Goal: Transaction & Acquisition: Book appointment/travel/reservation

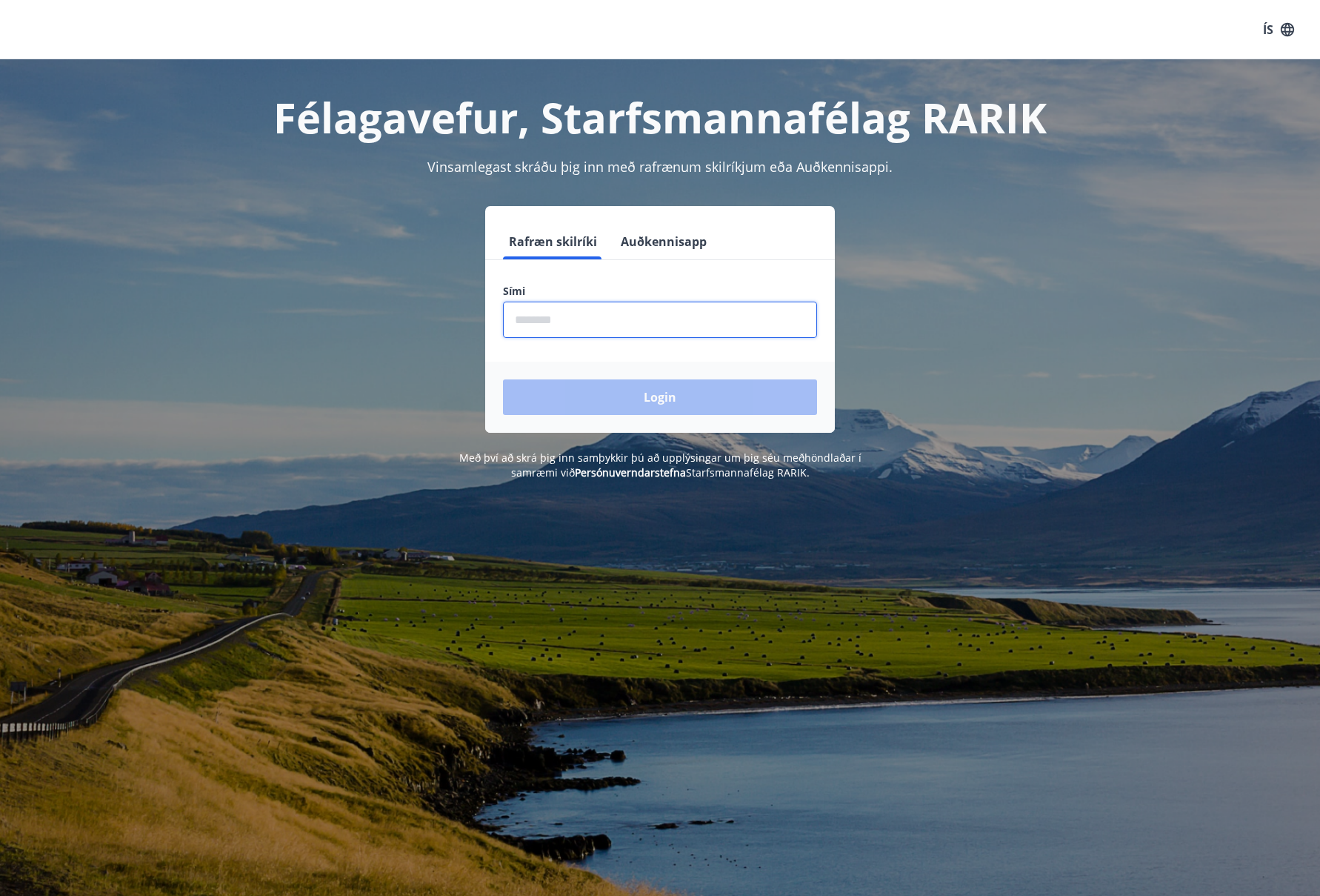
click at [526, 320] on input "phone" at bounding box center [660, 319] width 315 height 37
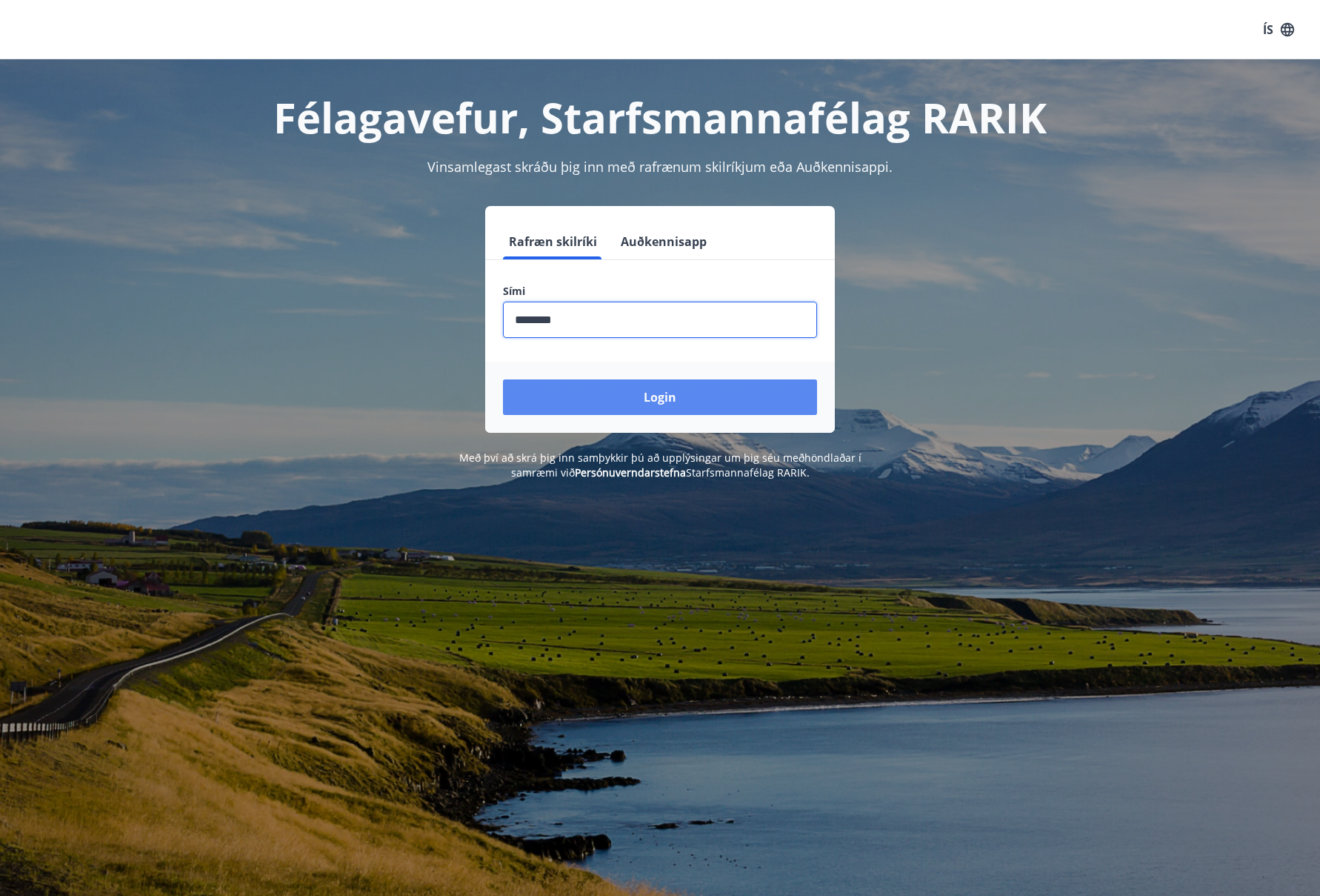
type input "********"
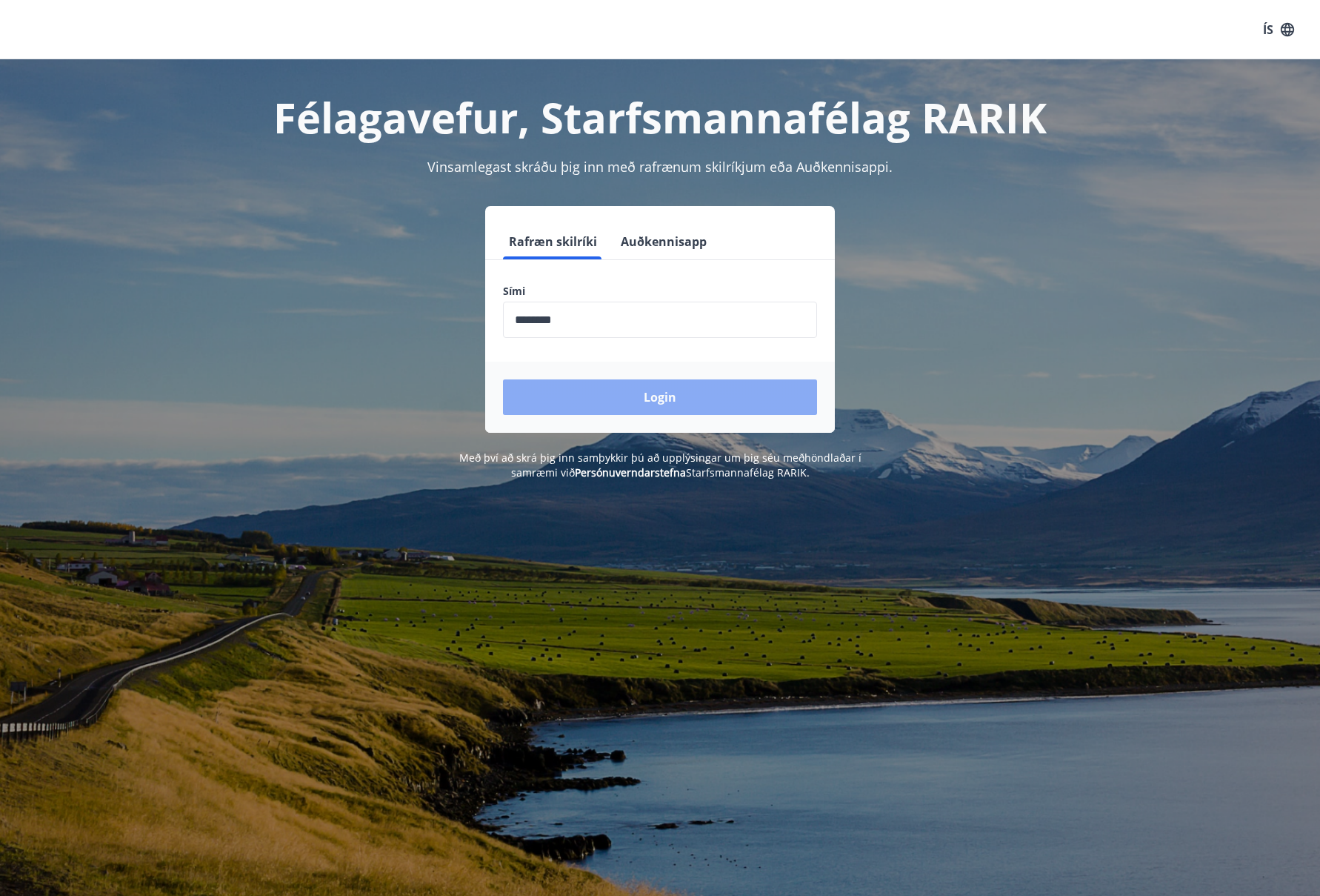
click at [562, 399] on button "Login" at bounding box center [660, 397] width 315 height 36
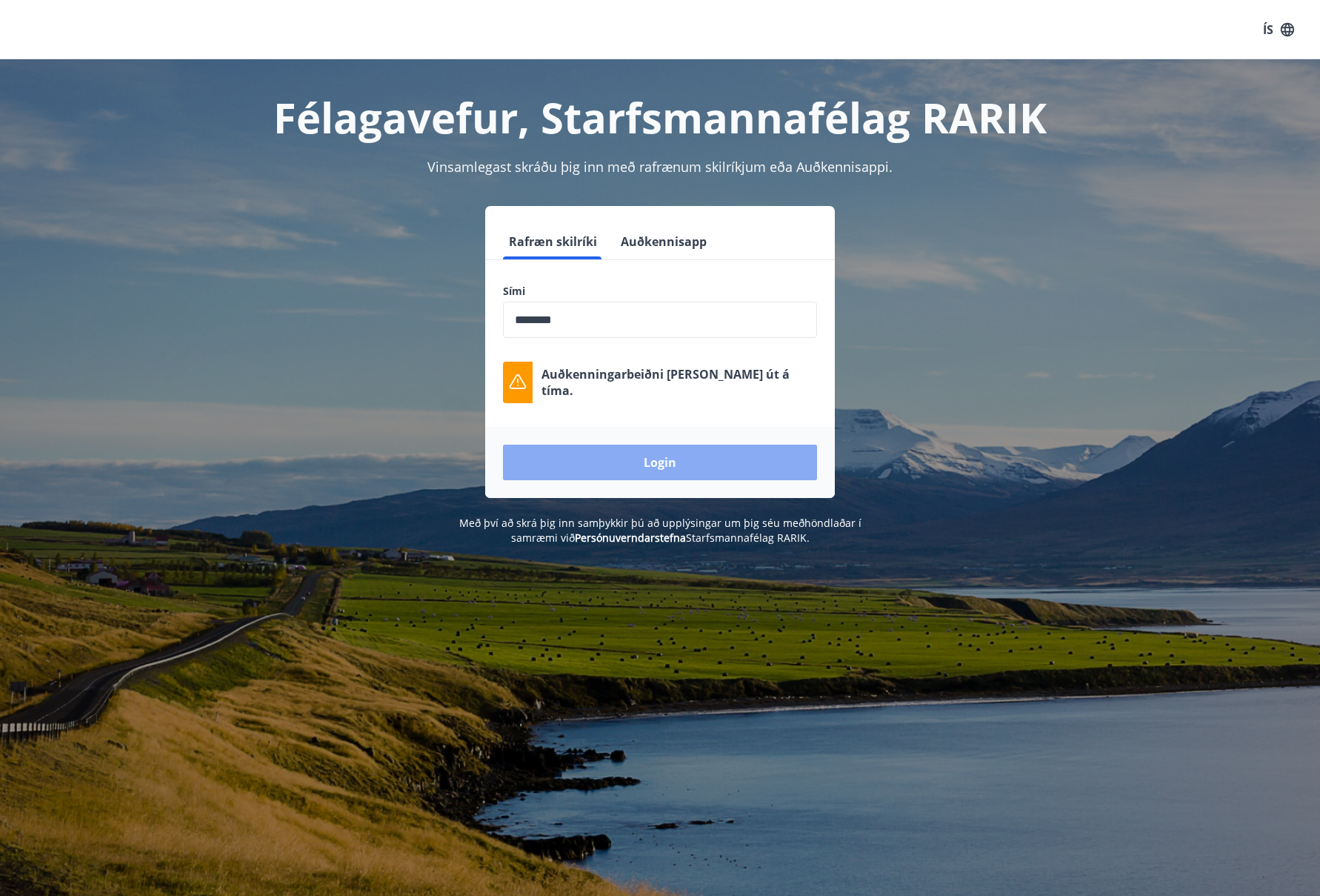
click at [639, 451] on button "Login" at bounding box center [660, 463] width 315 height 36
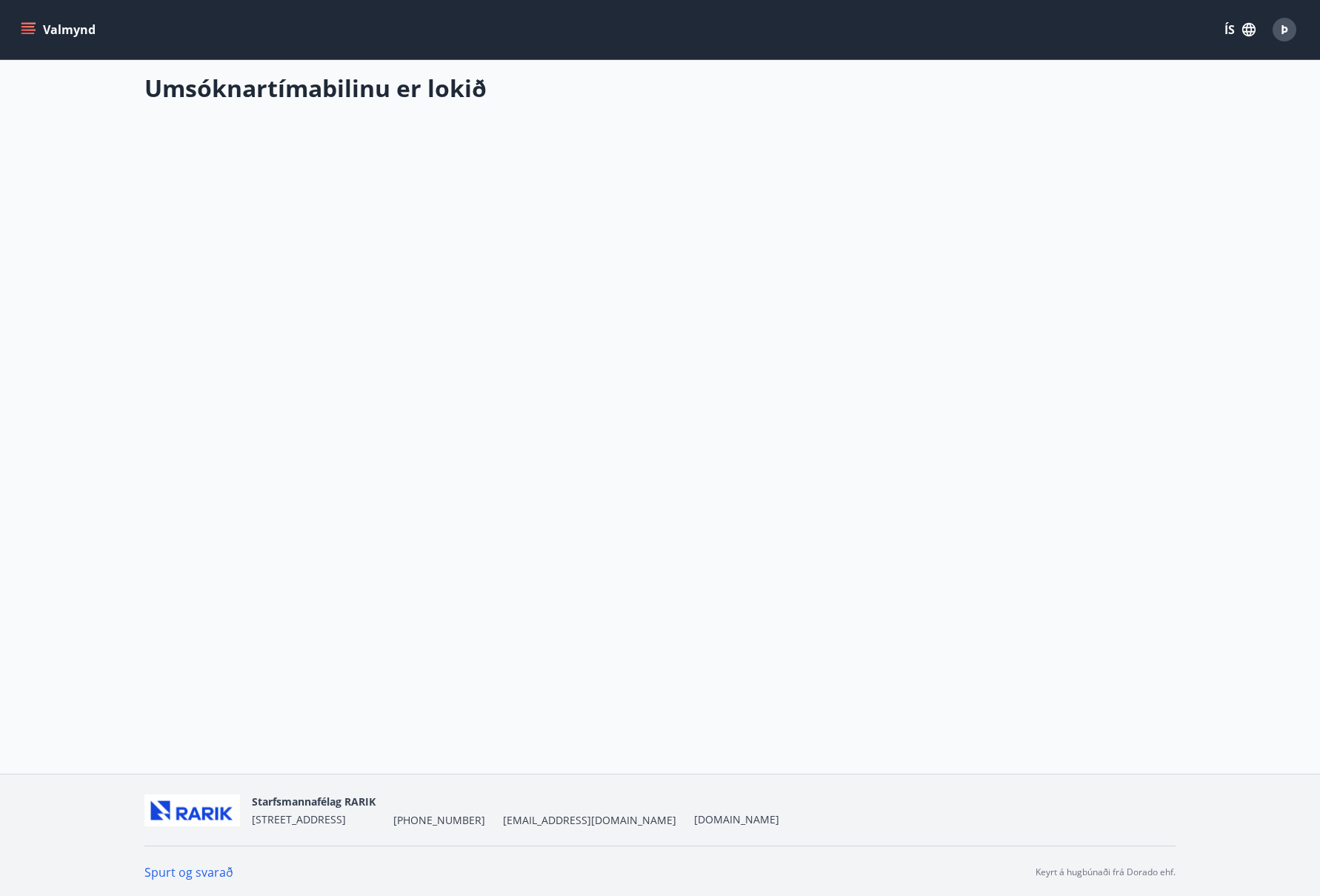
click at [30, 25] on icon "menu" at bounding box center [28, 30] width 15 height 15
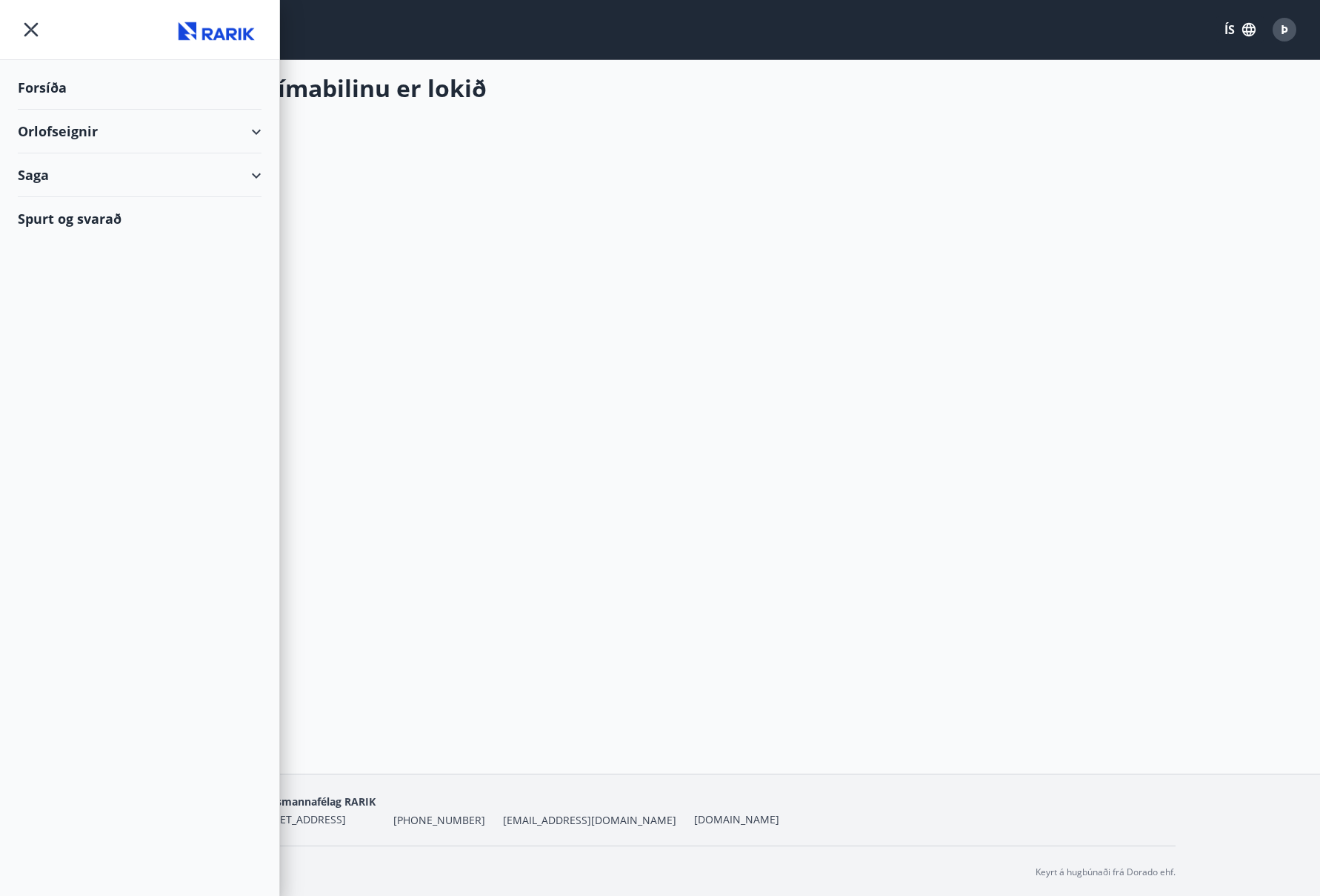
click at [251, 125] on div "Orlofseignir" at bounding box center [139, 131] width 243 height 44
click at [119, 197] on div "Bókunardagatal" at bounding box center [139, 199] width 220 height 31
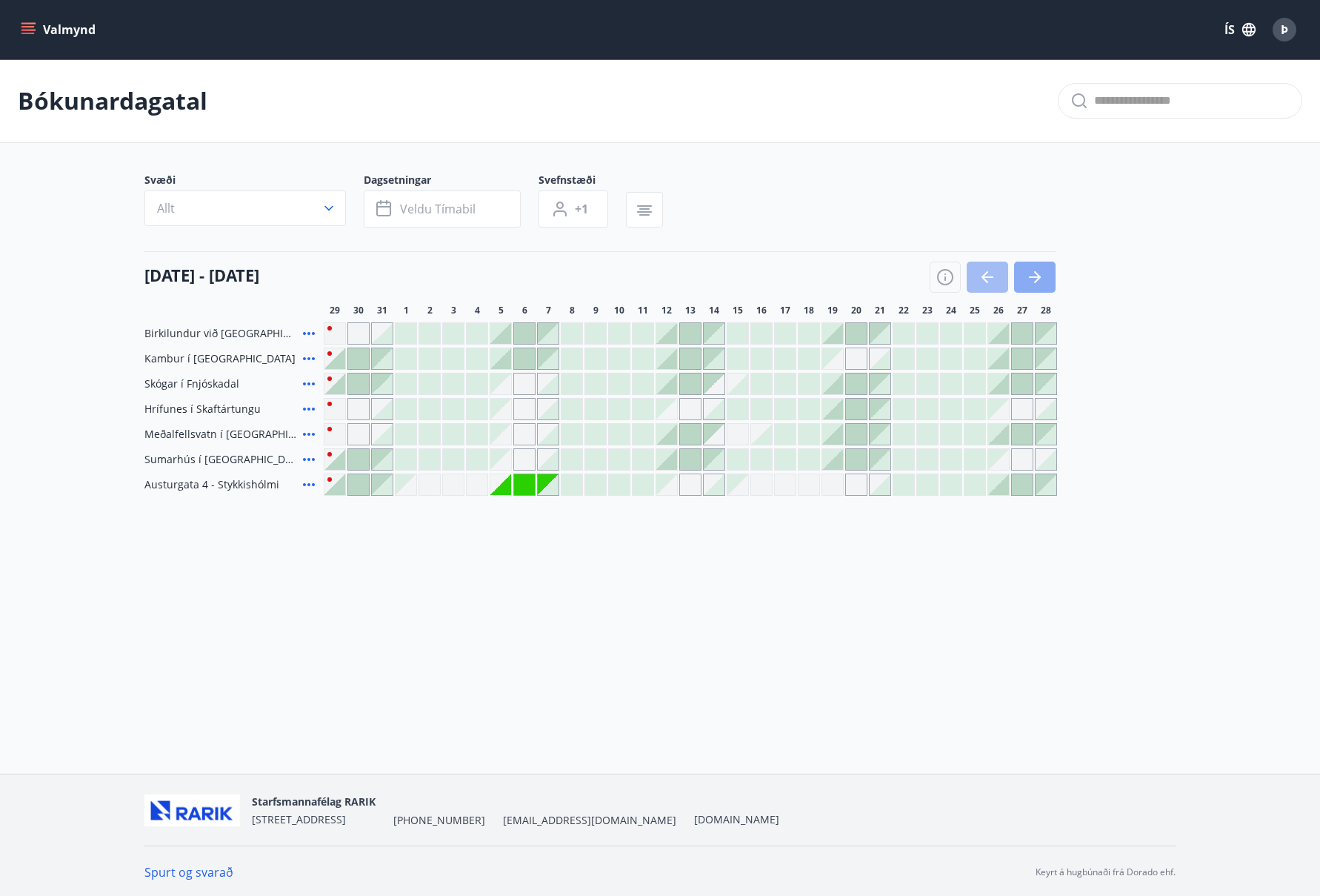
click at [1036, 272] on icon "button" at bounding box center [1034, 276] width 18 height 18
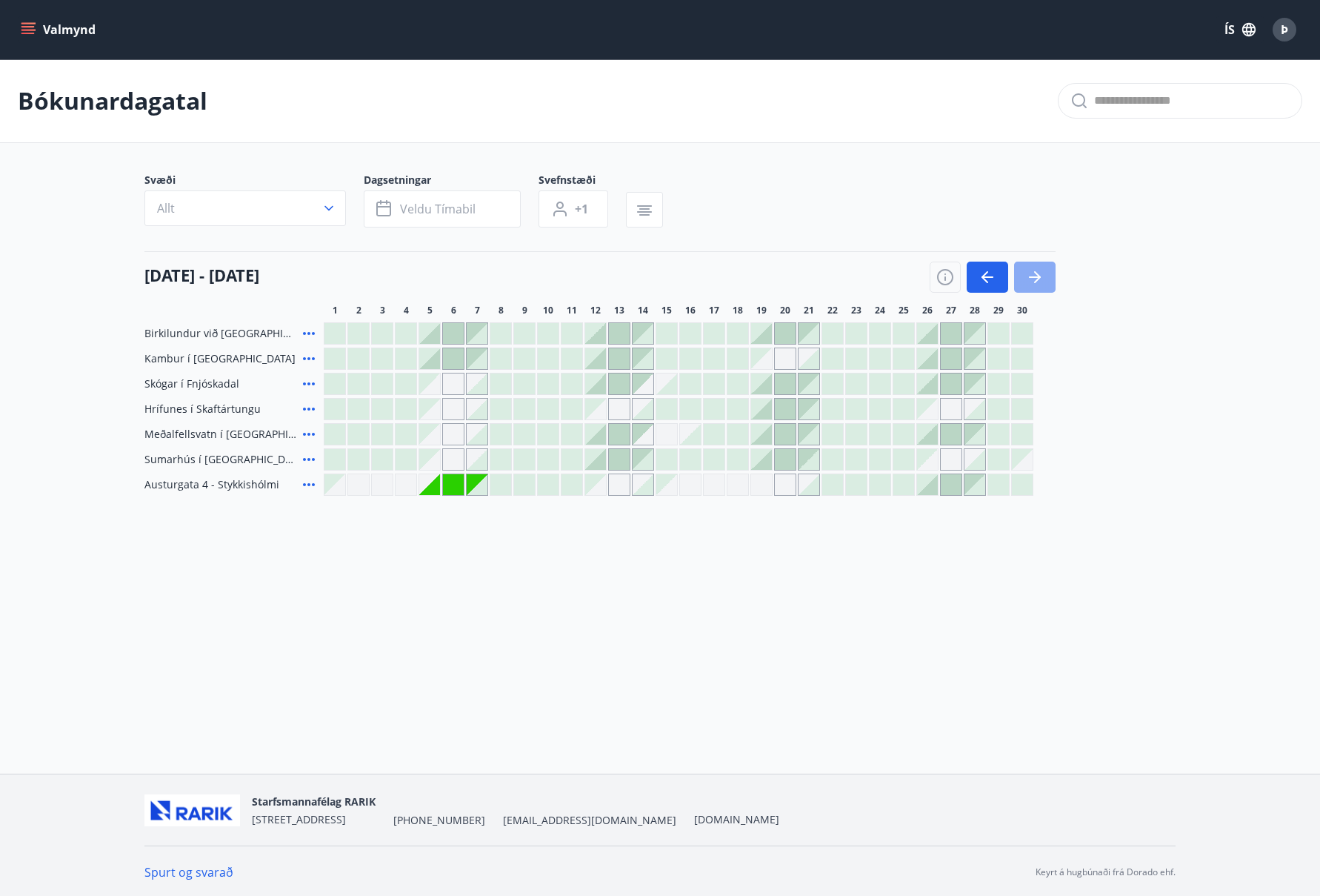
click at [1036, 272] on icon "button" at bounding box center [1034, 276] width 18 height 18
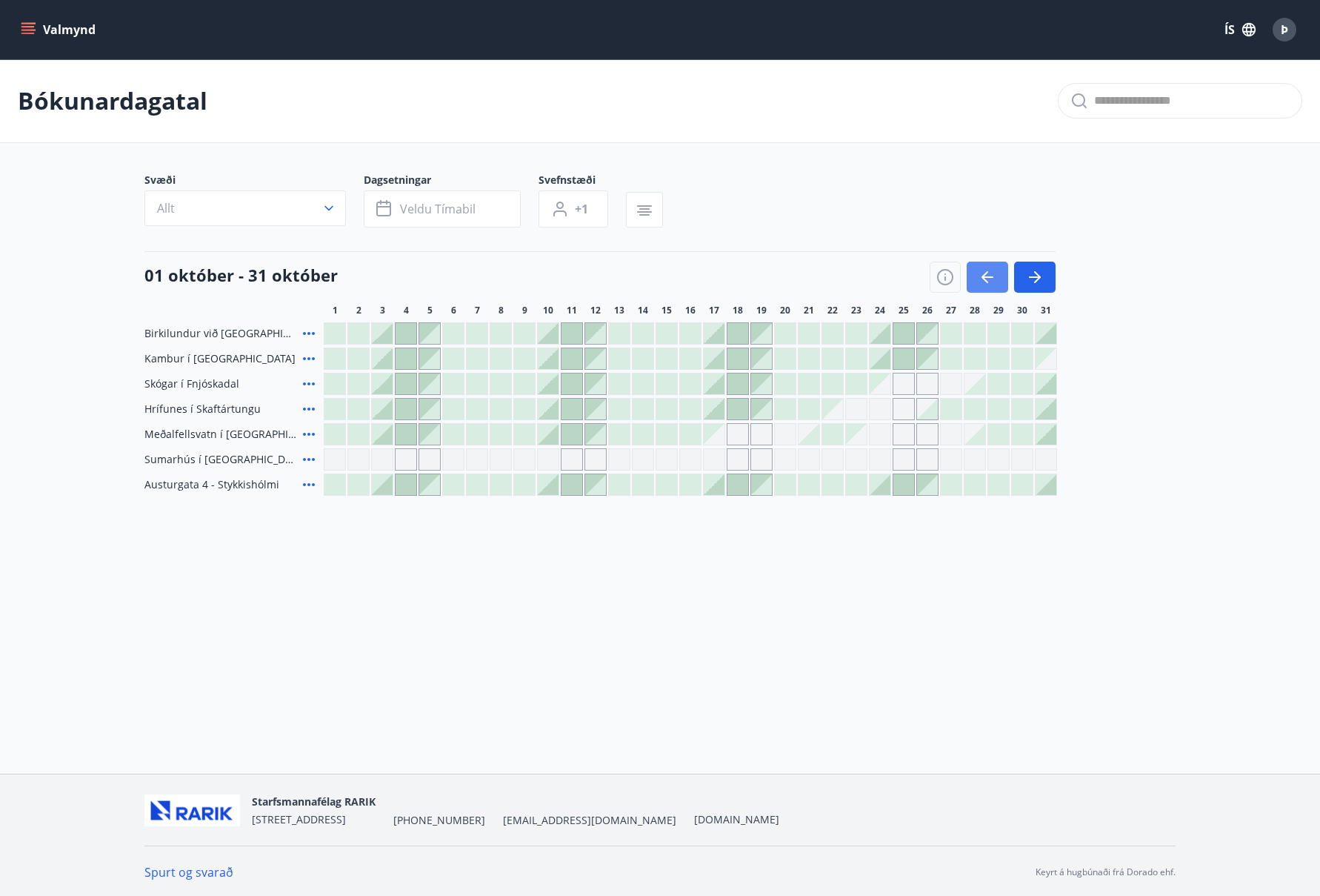
click at [988, 275] on icon "button" at bounding box center [987, 276] width 18 height 18
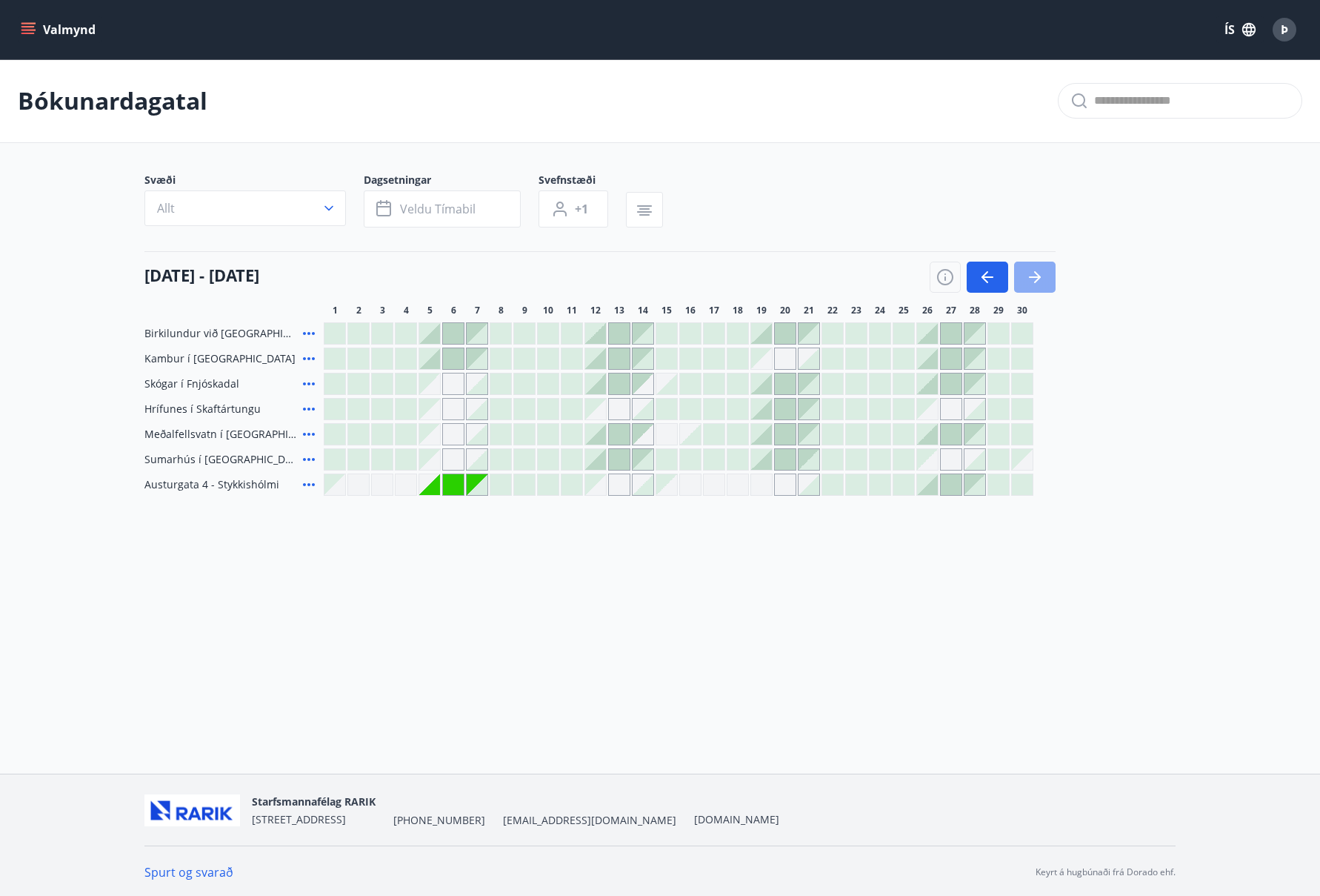
click at [1035, 273] on icon "button" at bounding box center [1037, 277] width 7 height 12
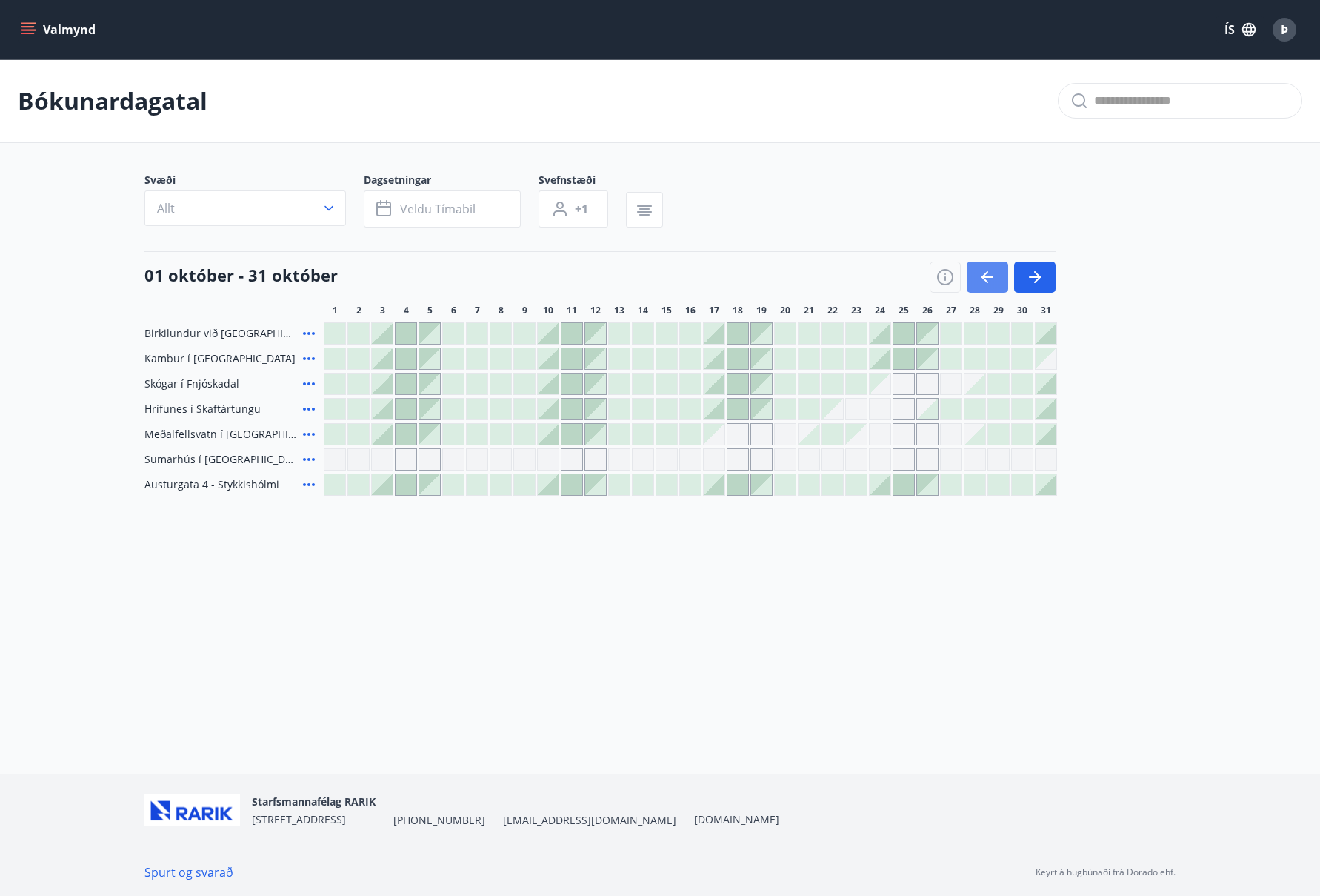
click at [985, 273] on icon "button" at bounding box center [984, 277] width 7 height 12
